Goal: Task Accomplishment & Management: Manage account settings

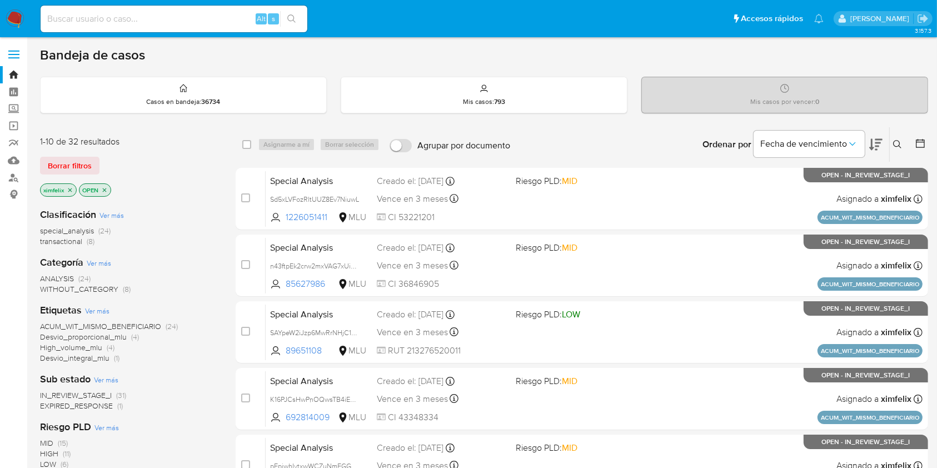
click at [80, 401] on span "EXPIRED_RESPONSE" at bounding box center [76, 405] width 73 height 11
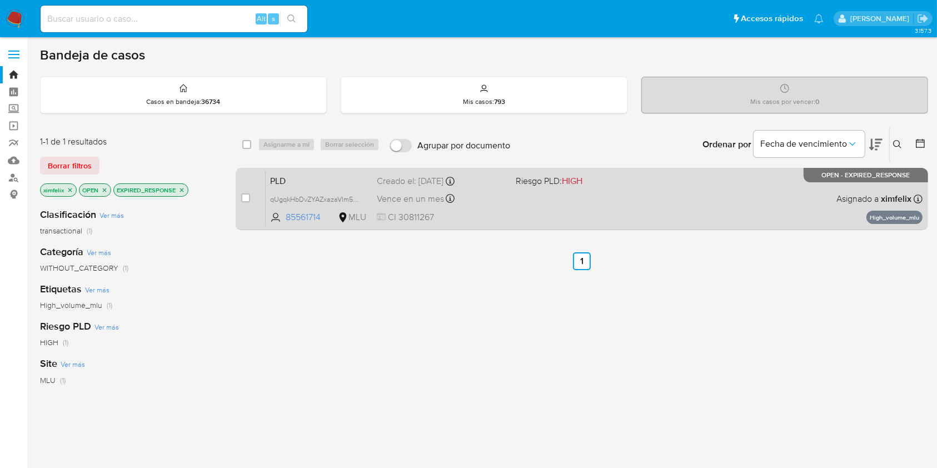
click at [529, 207] on div "PLD qUgqkHbDvZYAZxazaVlm56D5 85561714 MLU Riesgo PLD: HIGH Creado el: [DATE] Cr…" at bounding box center [594, 199] width 657 height 56
click at [249, 195] on input "checkbox" at bounding box center [245, 197] width 9 height 9
checkbox input "true"
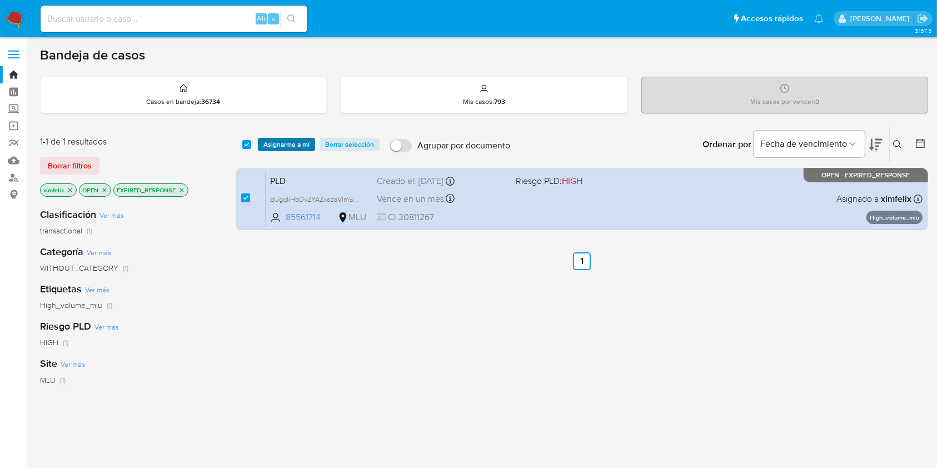
click at [283, 143] on span "Asignarme a mí" at bounding box center [286, 144] width 46 height 11
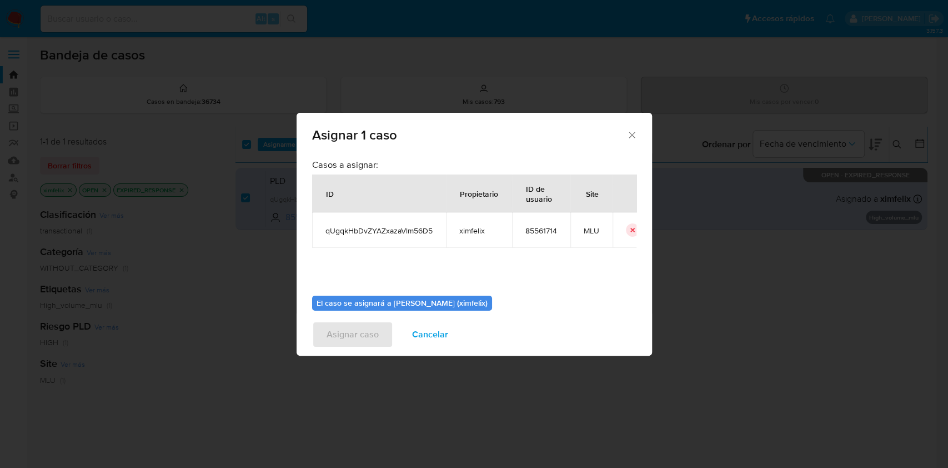
scroll to position [57, 0]
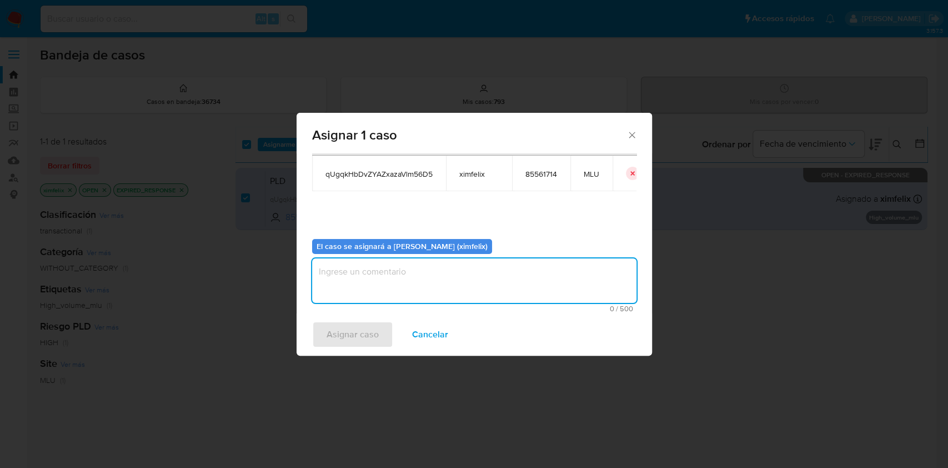
click at [445, 263] on textarea "assign-modal" at bounding box center [474, 280] width 324 height 44
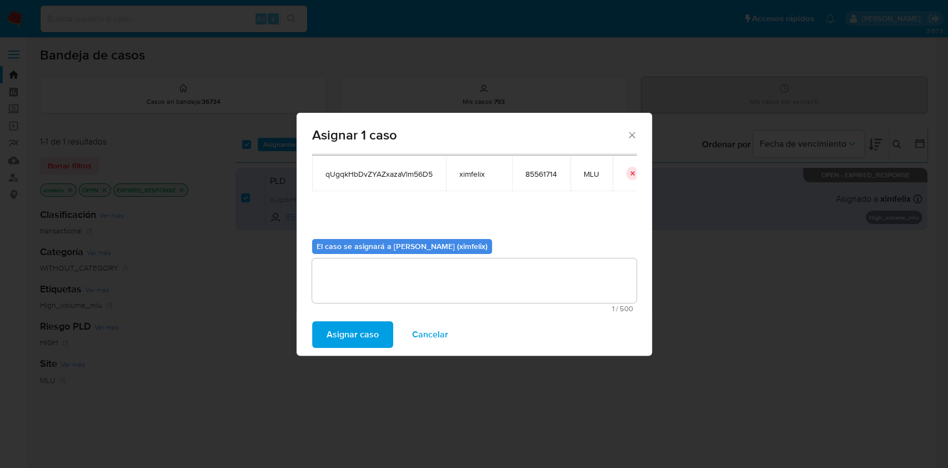
click at [357, 334] on span "Asignar caso" at bounding box center [353, 334] width 52 height 24
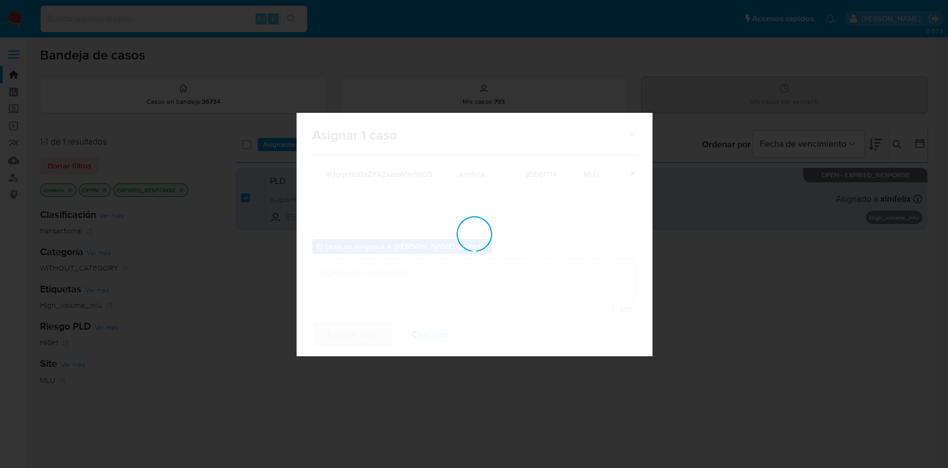
checkbox input "false"
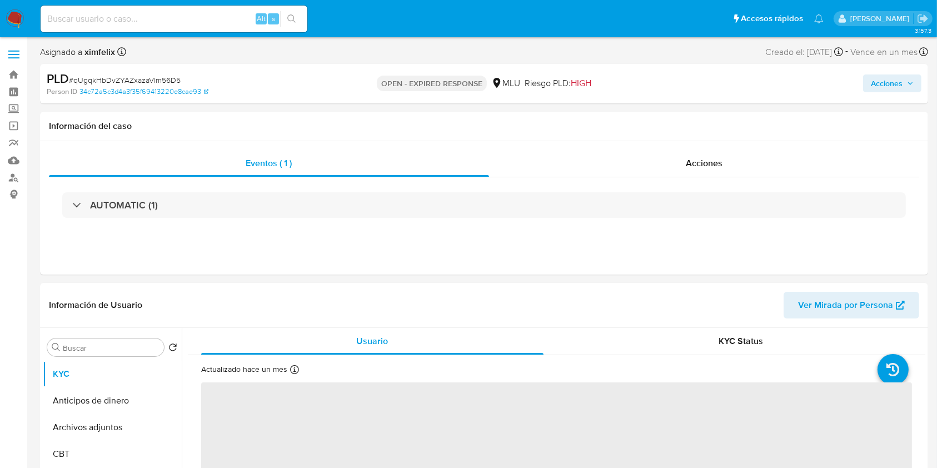
select select "10"
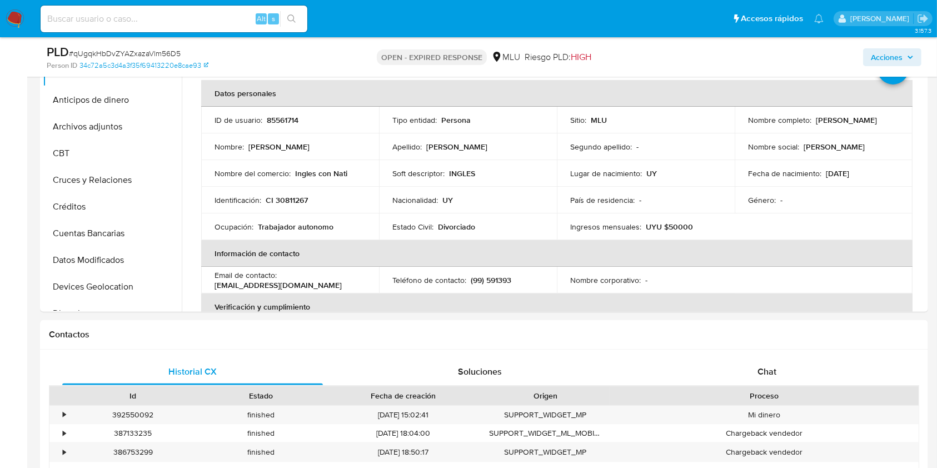
scroll to position [259, 0]
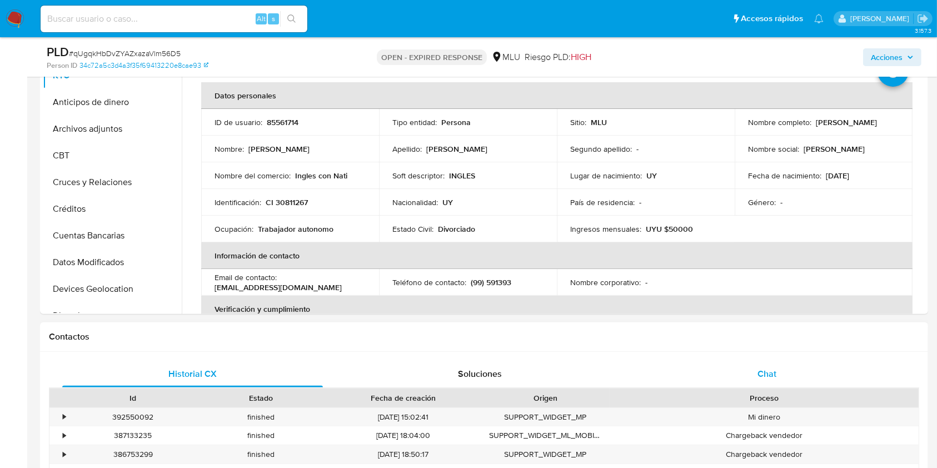
click at [774, 372] on span "Chat" at bounding box center [766, 373] width 19 height 13
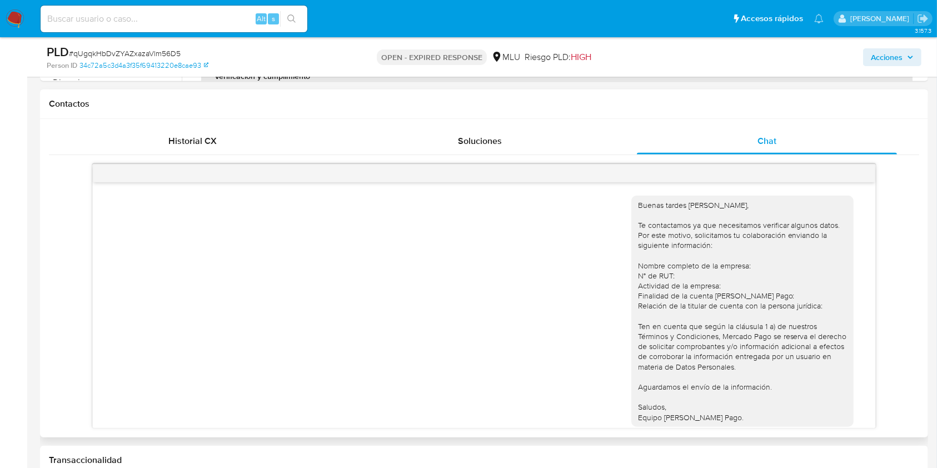
scroll to position [30, 0]
